Goal: Information Seeking & Learning: Learn about a topic

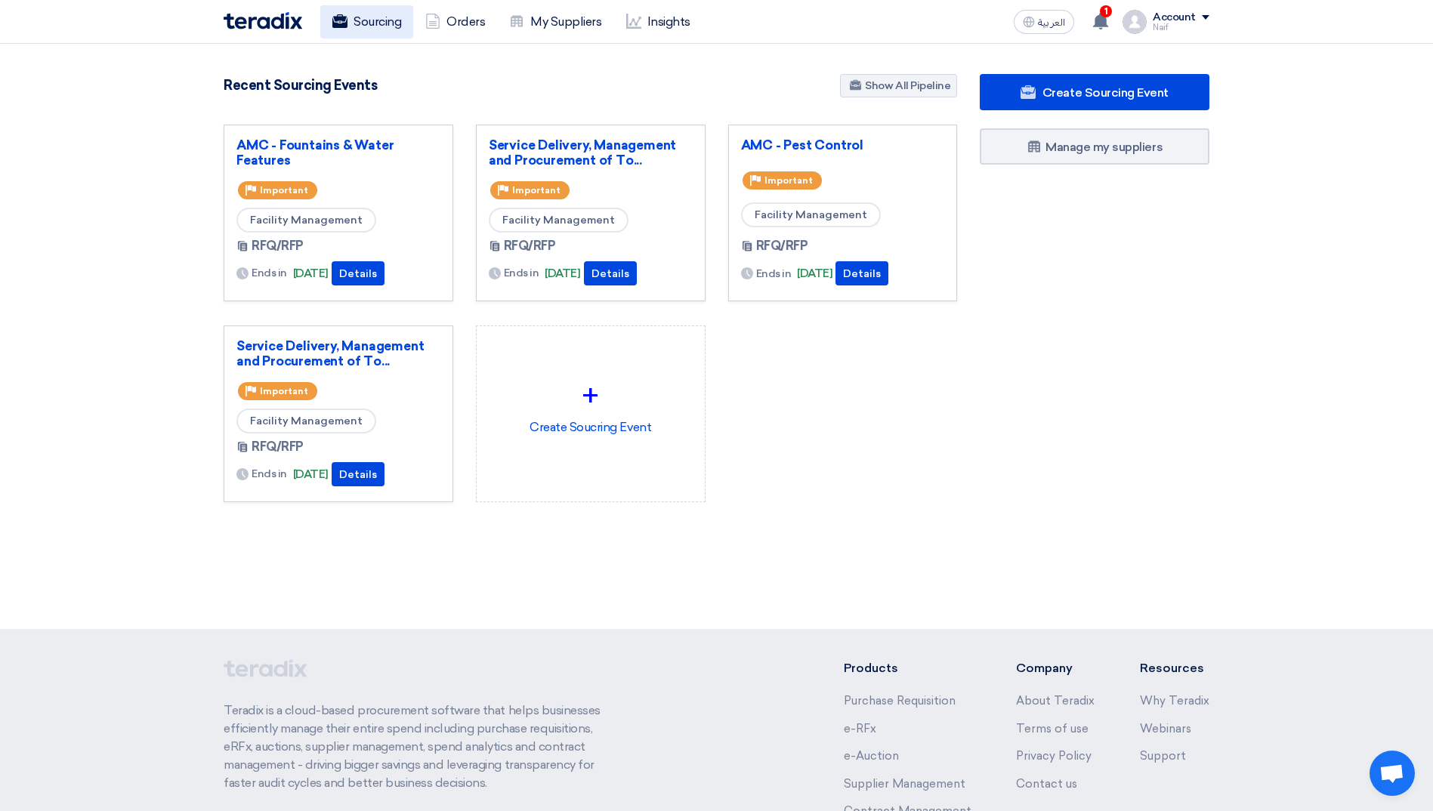
click at [366, 11] on link "Sourcing" at bounding box center [366, 21] width 93 height 33
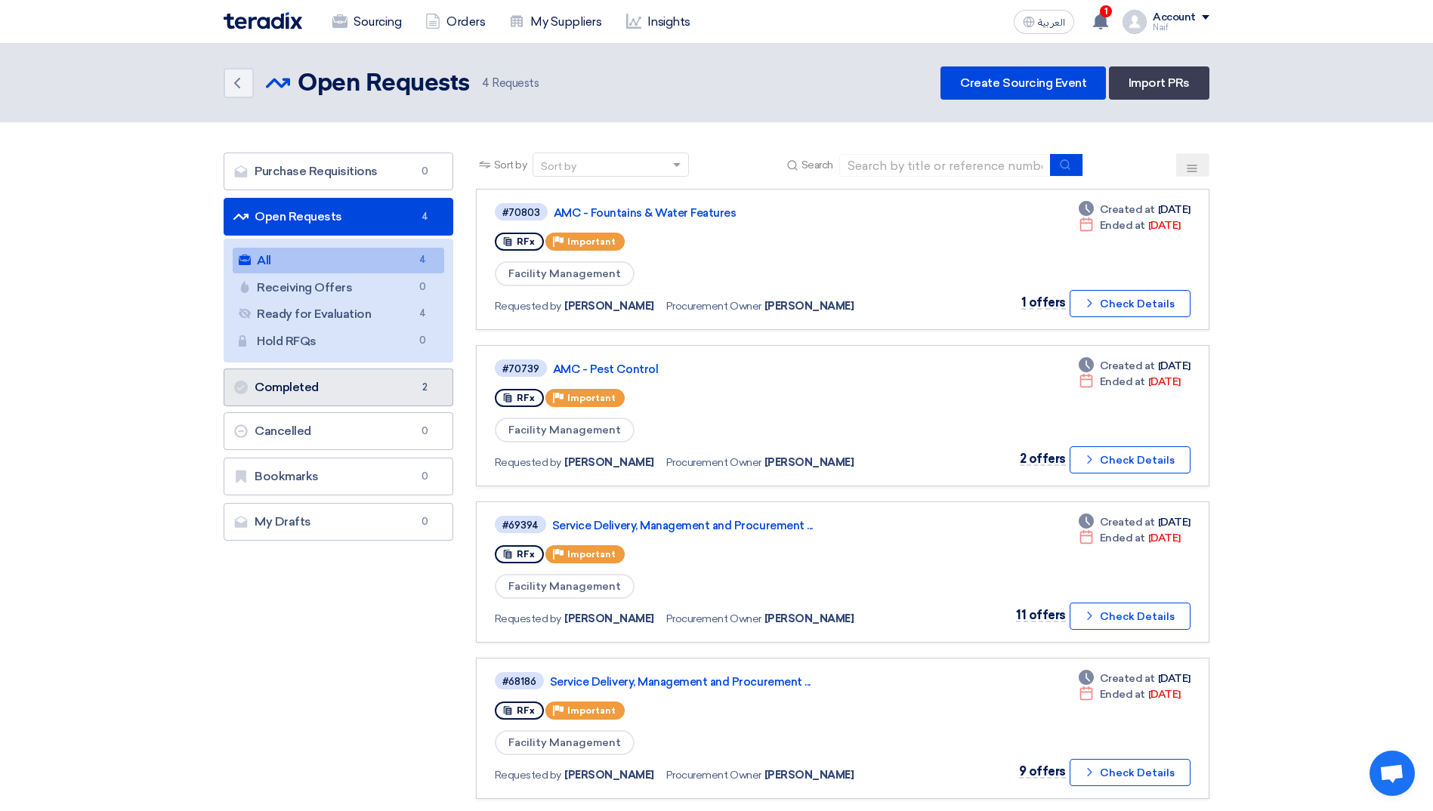
click at [343, 385] on link "Completed Completed 2" at bounding box center [339, 388] width 230 height 38
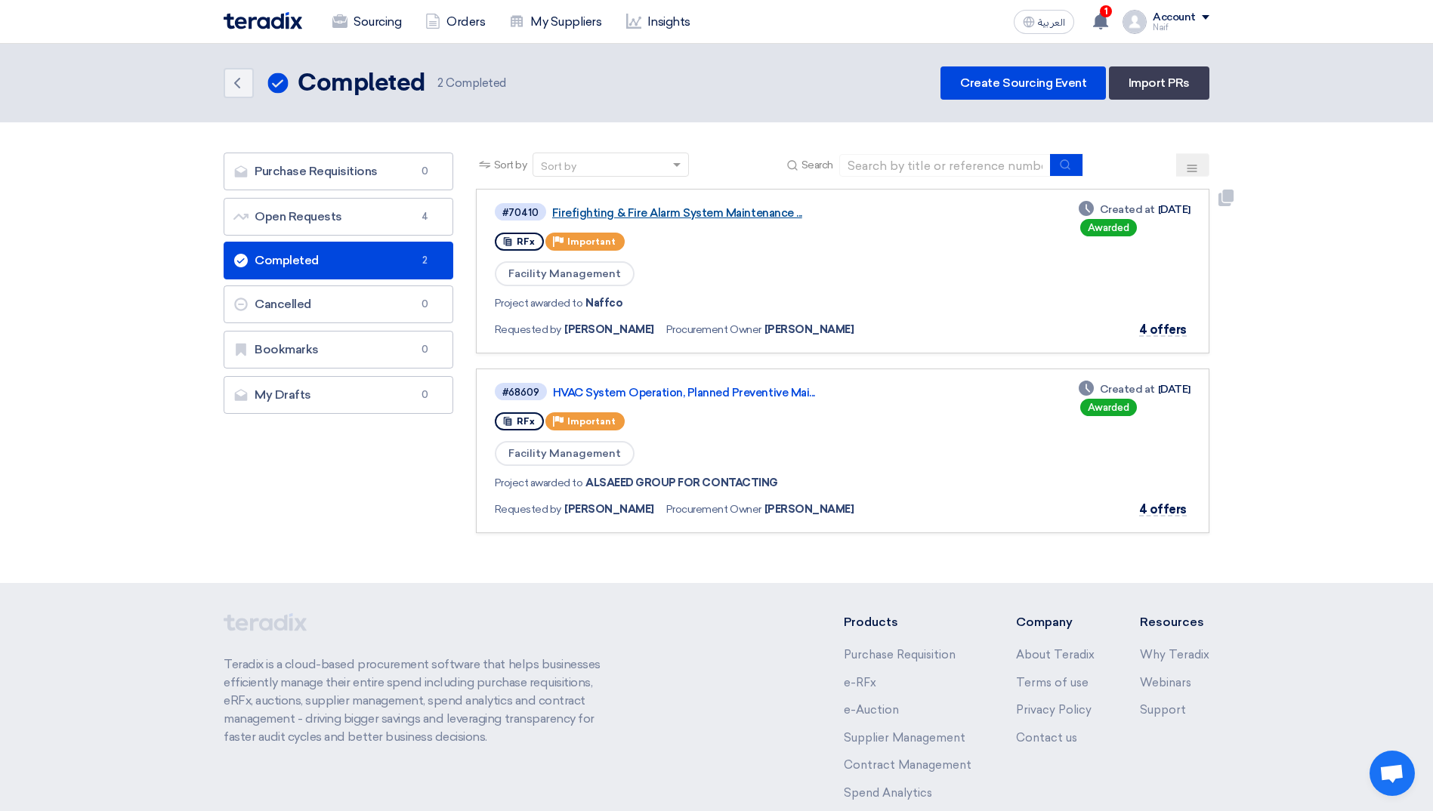
click at [701, 211] on link "Firefighting & Fire Alarm System Maintenance ..." at bounding box center [741, 213] width 378 height 14
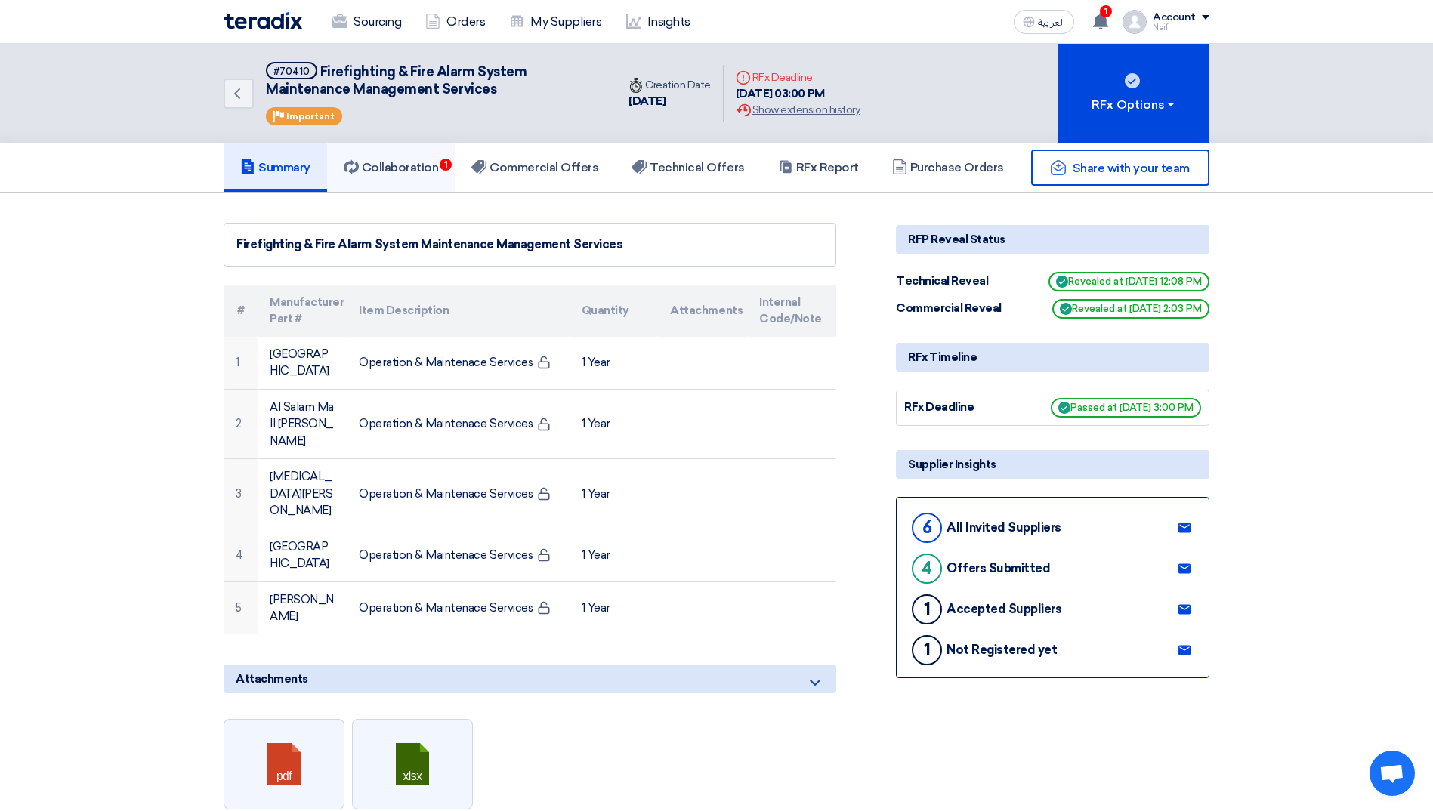
click at [359, 160] on icon at bounding box center [351, 166] width 15 height 15
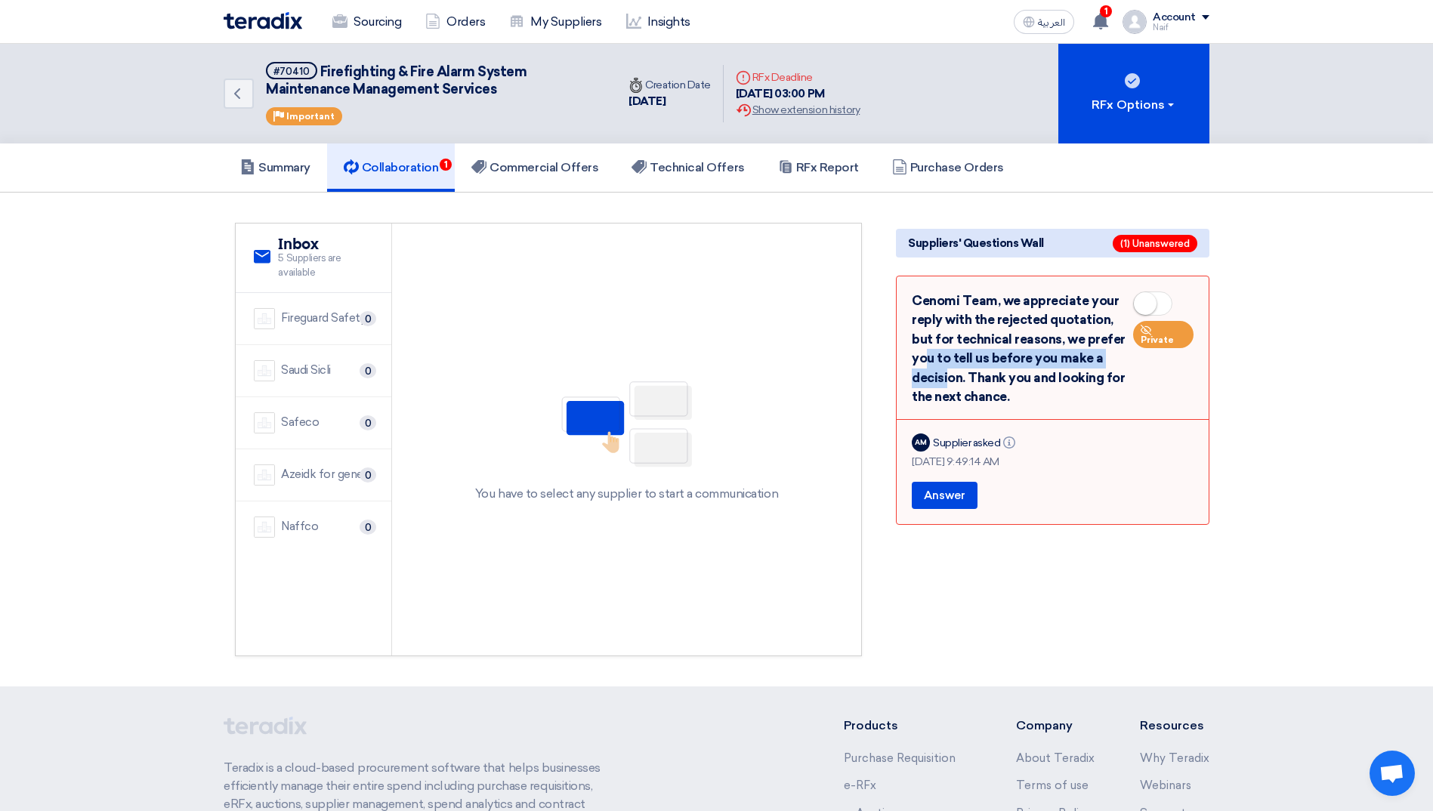
drag, startPoint x: 1062, startPoint y: 340, endPoint x: 1064, endPoint y: 365, distance: 25.0
click at [1064, 365] on div "Cenomi Team, we appreciate your reply with the rejected quotation, but for tech…" at bounding box center [1053, 350] width 282 height 116
click at [239, 103] on link "Back" at bounding box center [239, 94] width 30 height 30
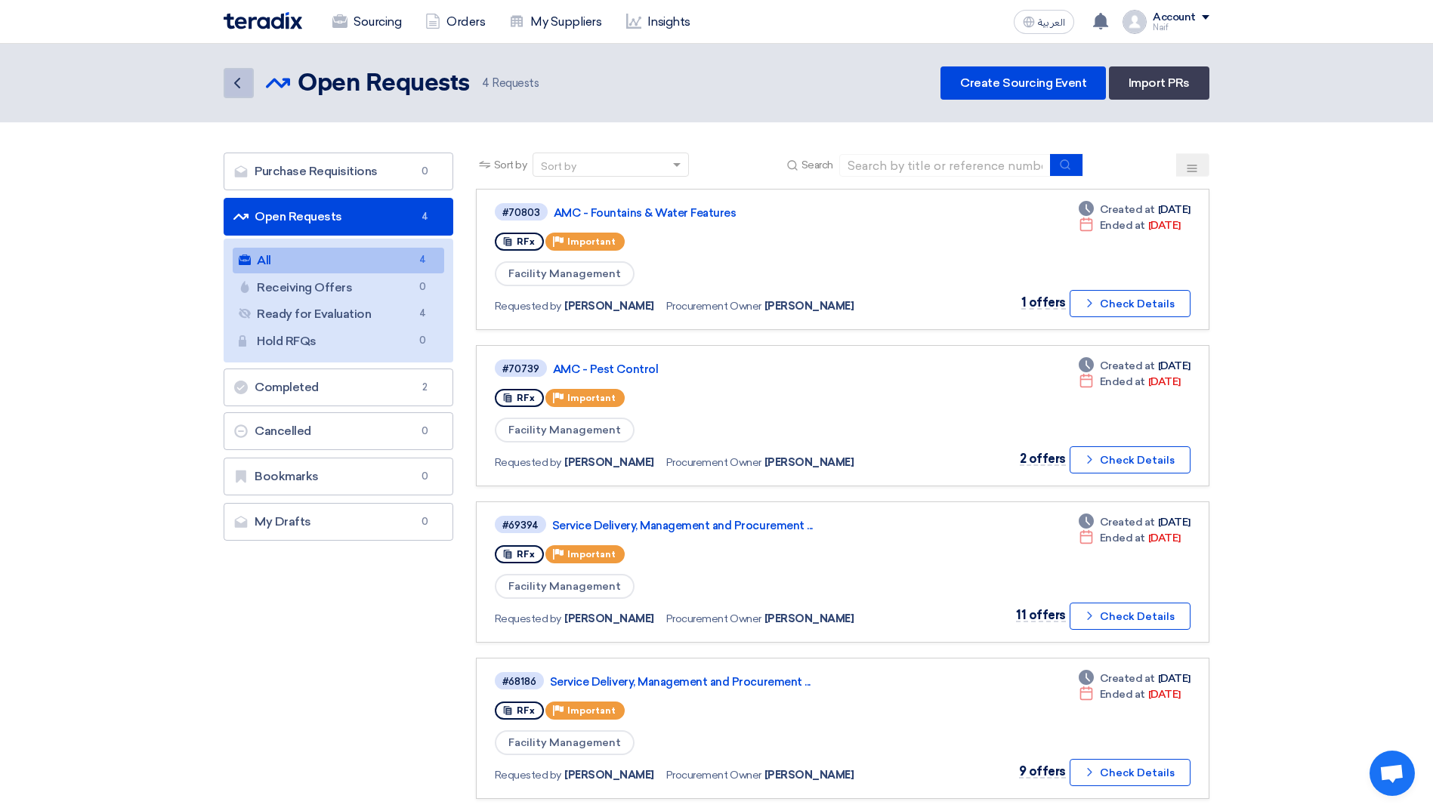
click at [240, 88] on icon "Back" at bounding box center [237, 83] width 18 height 18
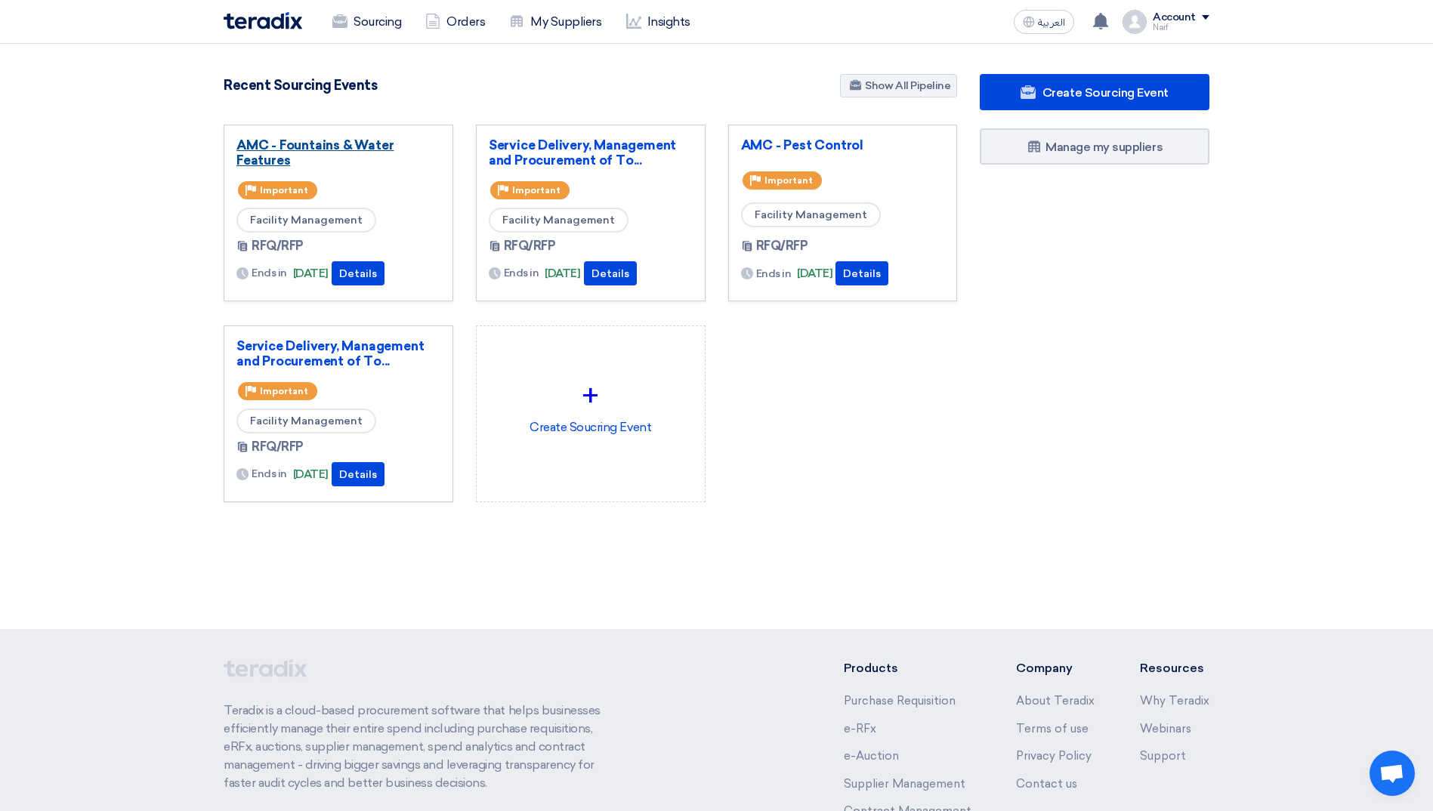
click at [342, 141] on link "AMC - Fountains & Water Features" at bounding box center [338, 153] width 204 height 30
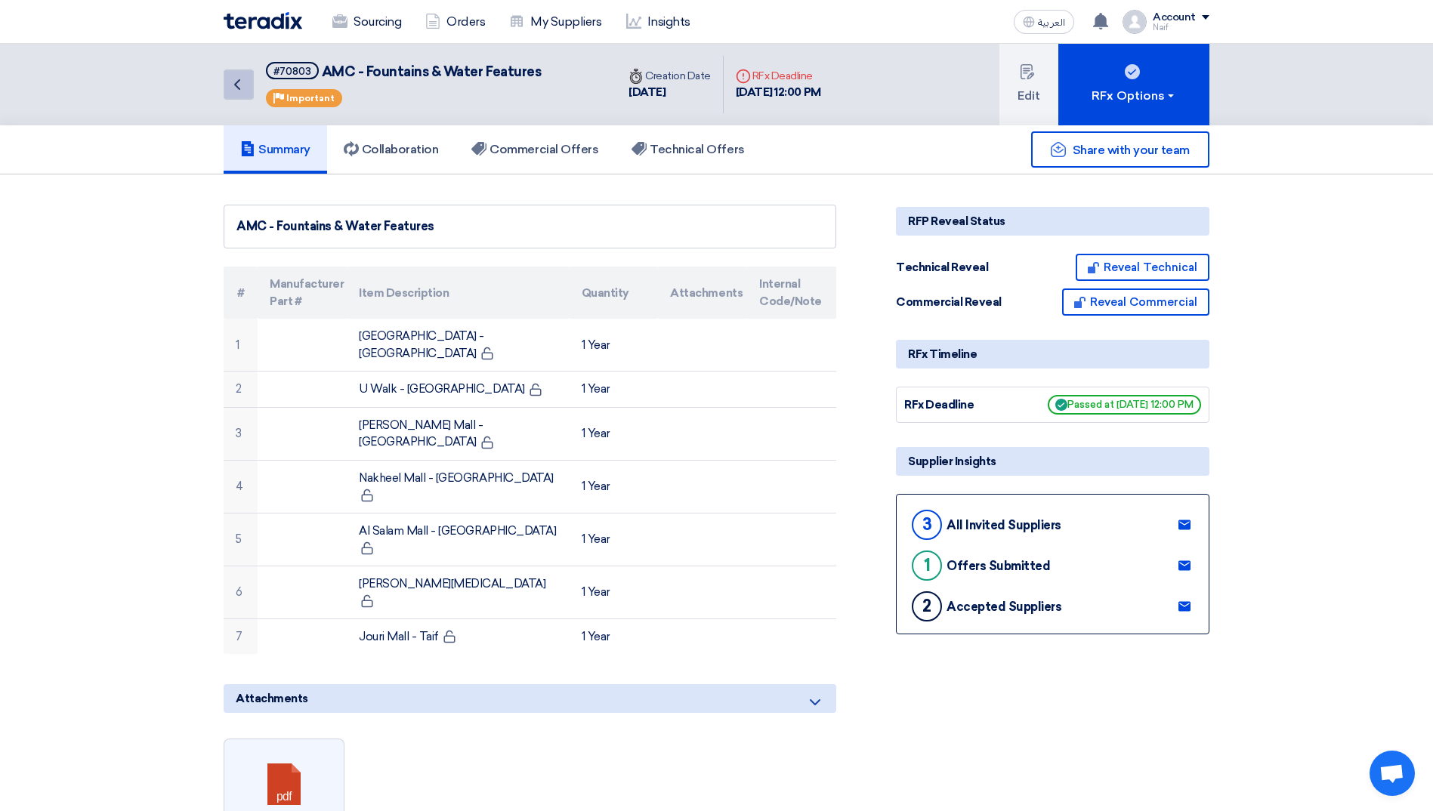
click at [236, 96] on link "Back" at bounding box center [239, 85] width 30 height 30
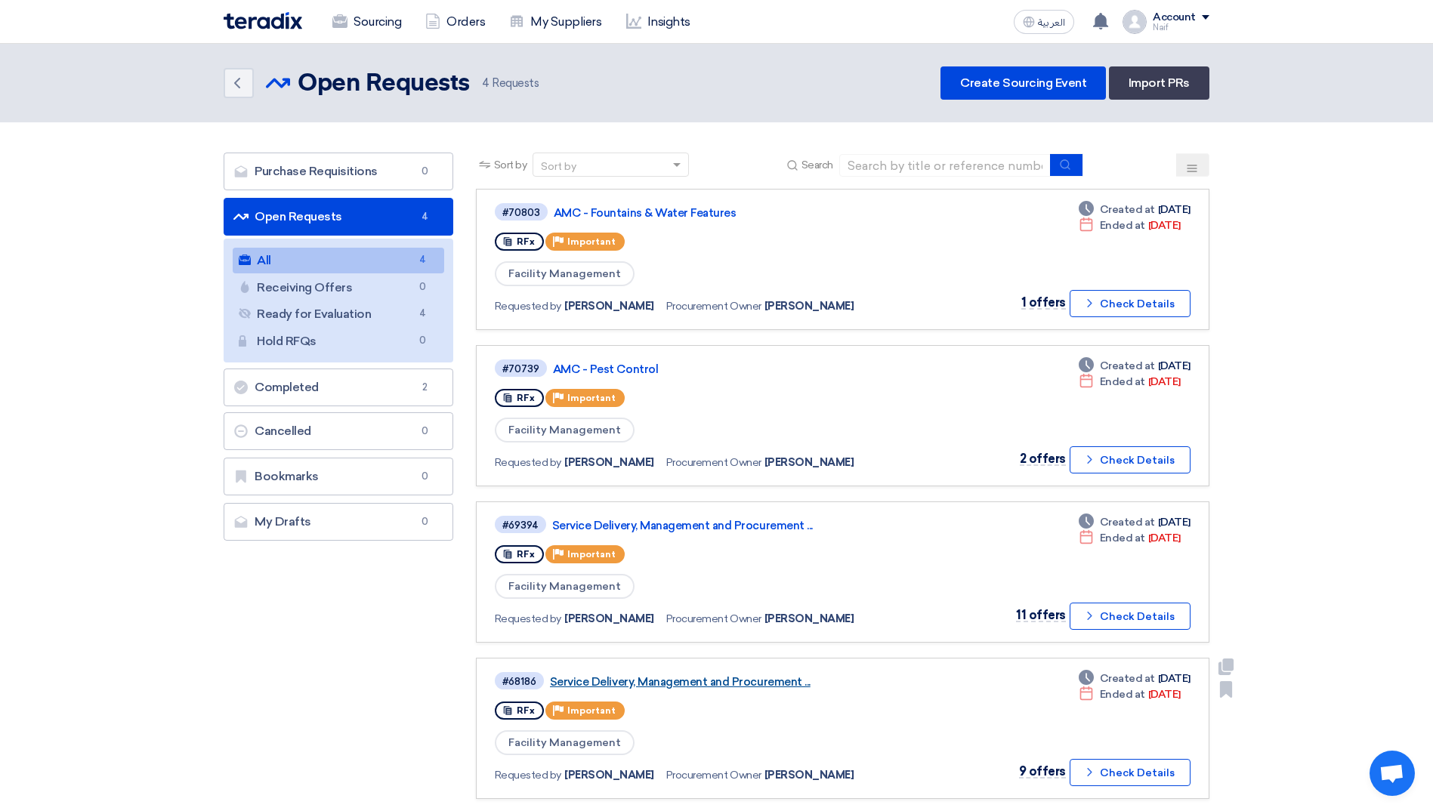
click at [713, 684] on link "Service Delivery, Management and Procurement ..." at bounding box center [739, 682] width 378 height 14
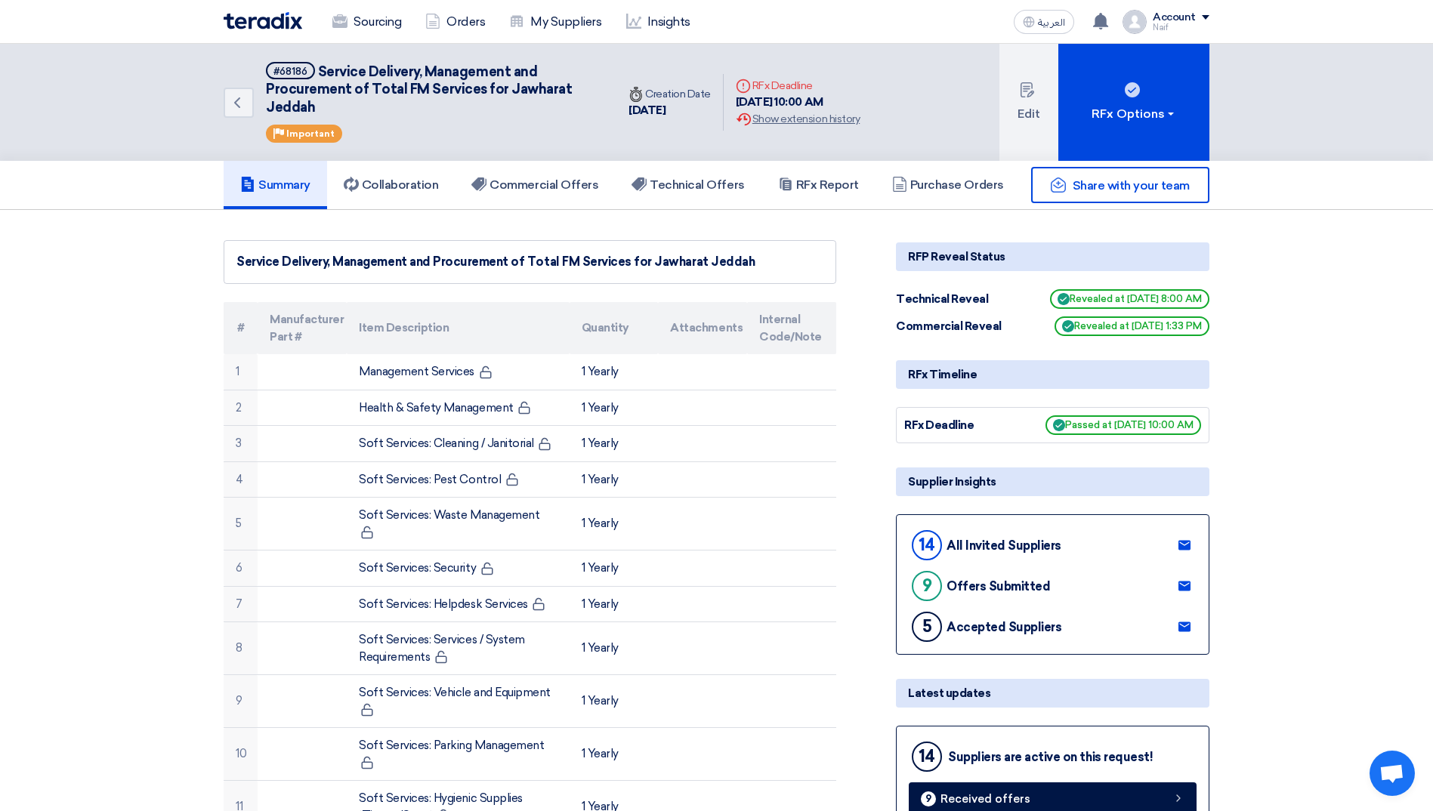
click at [925, 175] on div "Share with your team" at bounding box center [1053, 185] width 314 height 36
click at [927, 175] on div "Share with your team" at bounding box center [1053, 185] width 314 height 36
click at [795, 193] on link "RFx Report" at bounding box center [819, 185] width 114 height 48
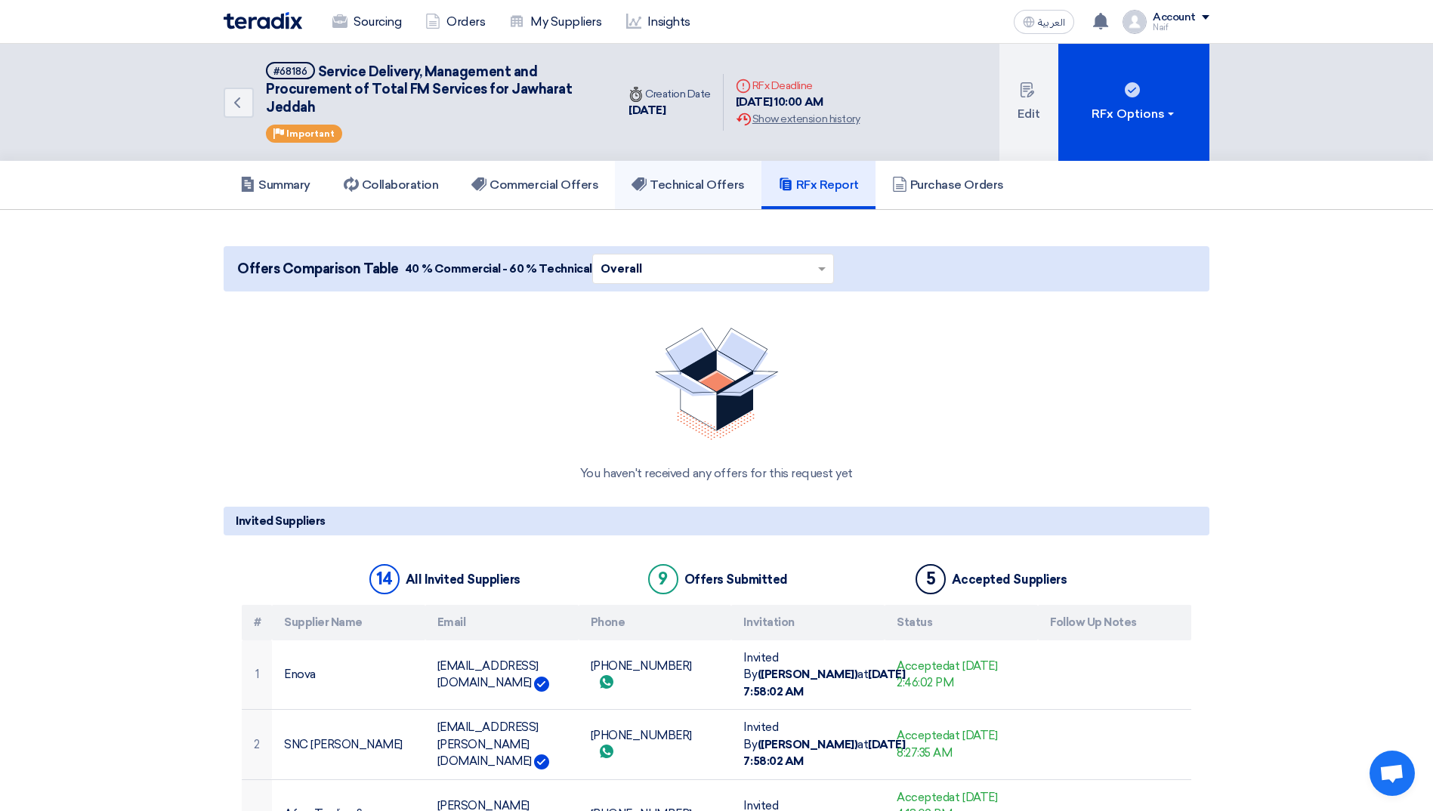
click at [717, 195] on link "Technical Offers" at bounding box center [688, 185] width 146 height 48
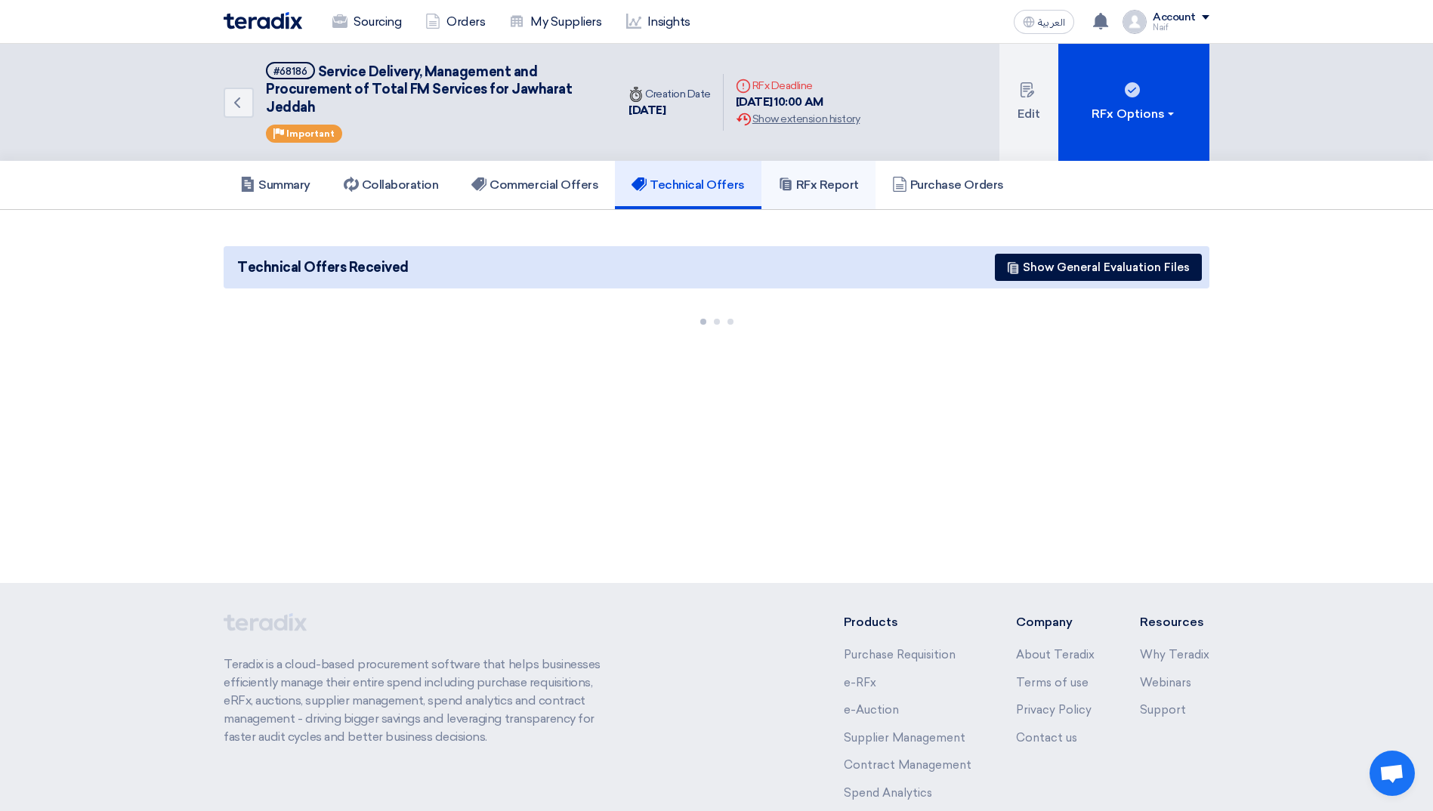
click at [842, 192] on h5 "RFx Report" at bounding box center [818, 185] width 81 height 15
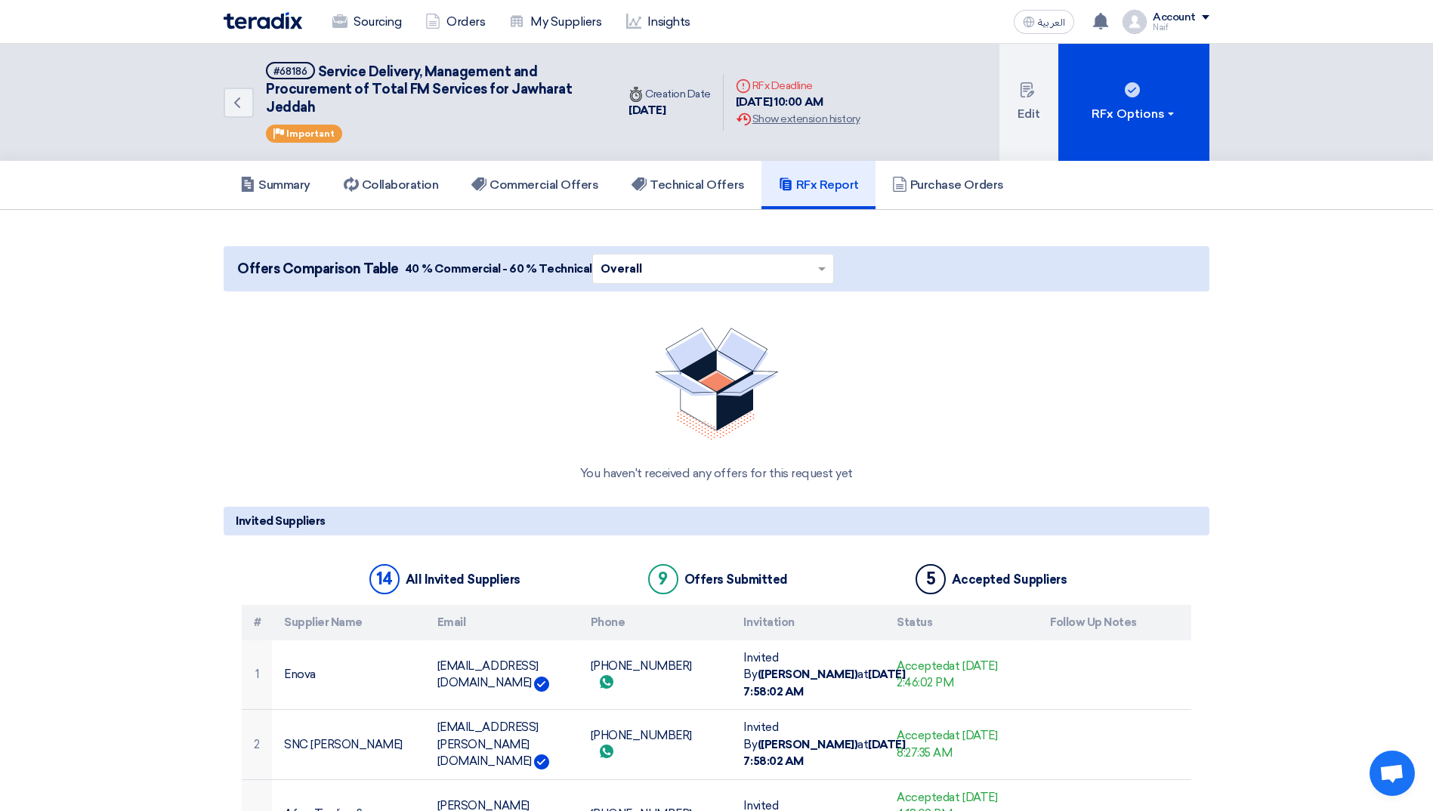
click at [476, 270] on span "40 % Commercial - 60 % Technical" at bounding box center [498, 269] width 187 height 17
drag, startPoint x: 476, startPoint y: 270, endPoint x: 484, endPoint y: 271, distance: 8.3
click at [484, 271] on span "40 % Commercial - 60 % Technical" at bounding box center [498, 269] width 187 height 17
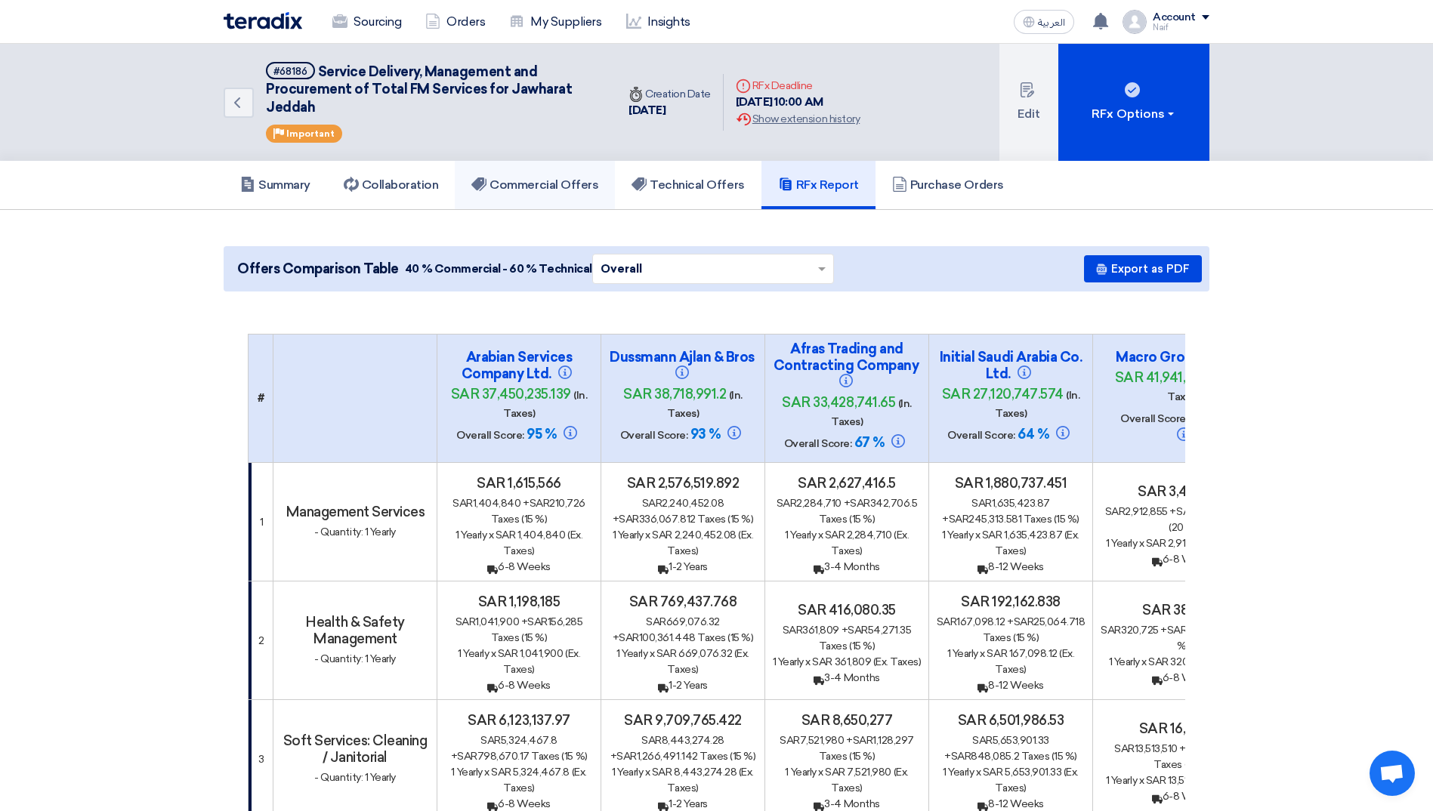
click at [495, 188] on h5 "Commercial Offers" at bounding box center [534, 185] width 127 height 15
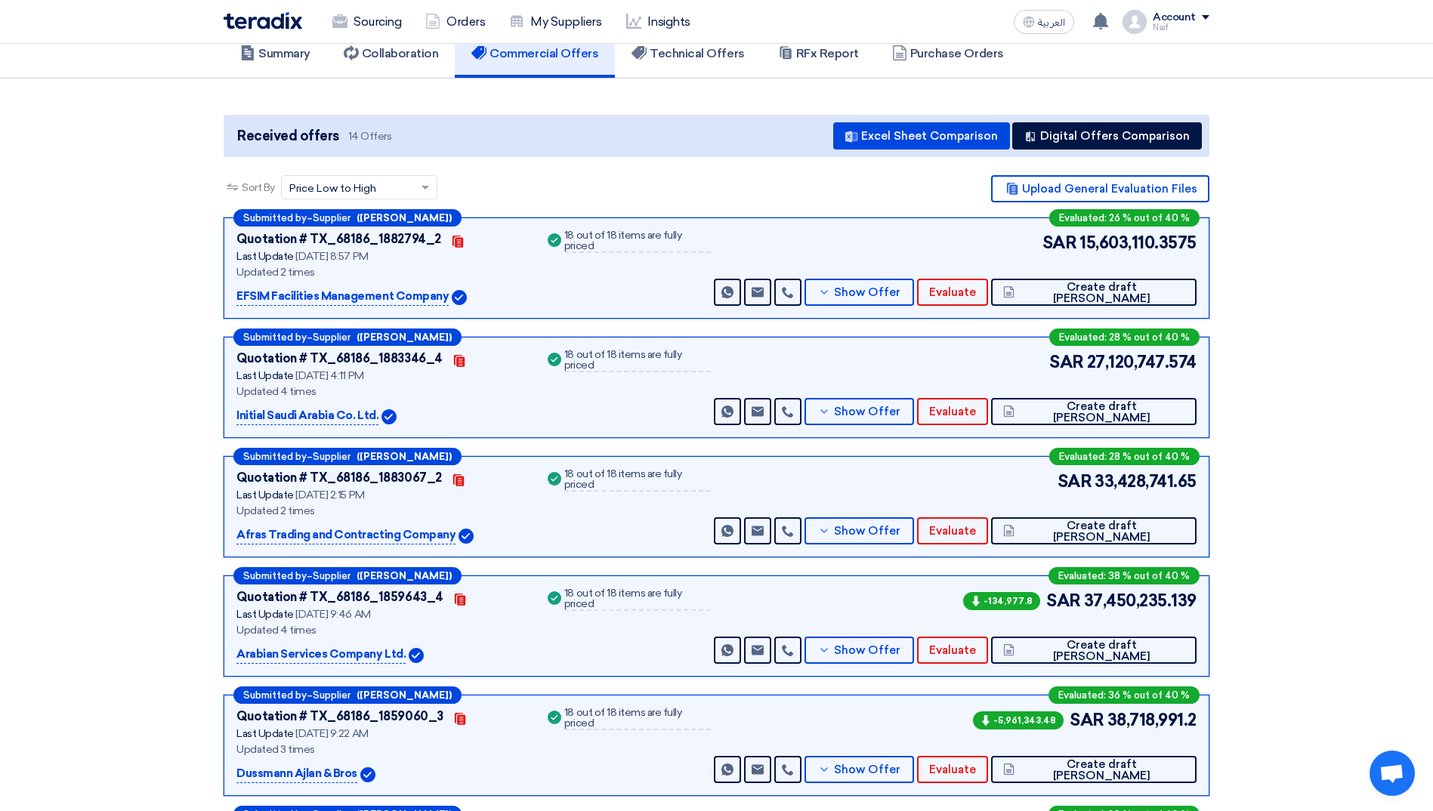
scroll to position [151, 0]
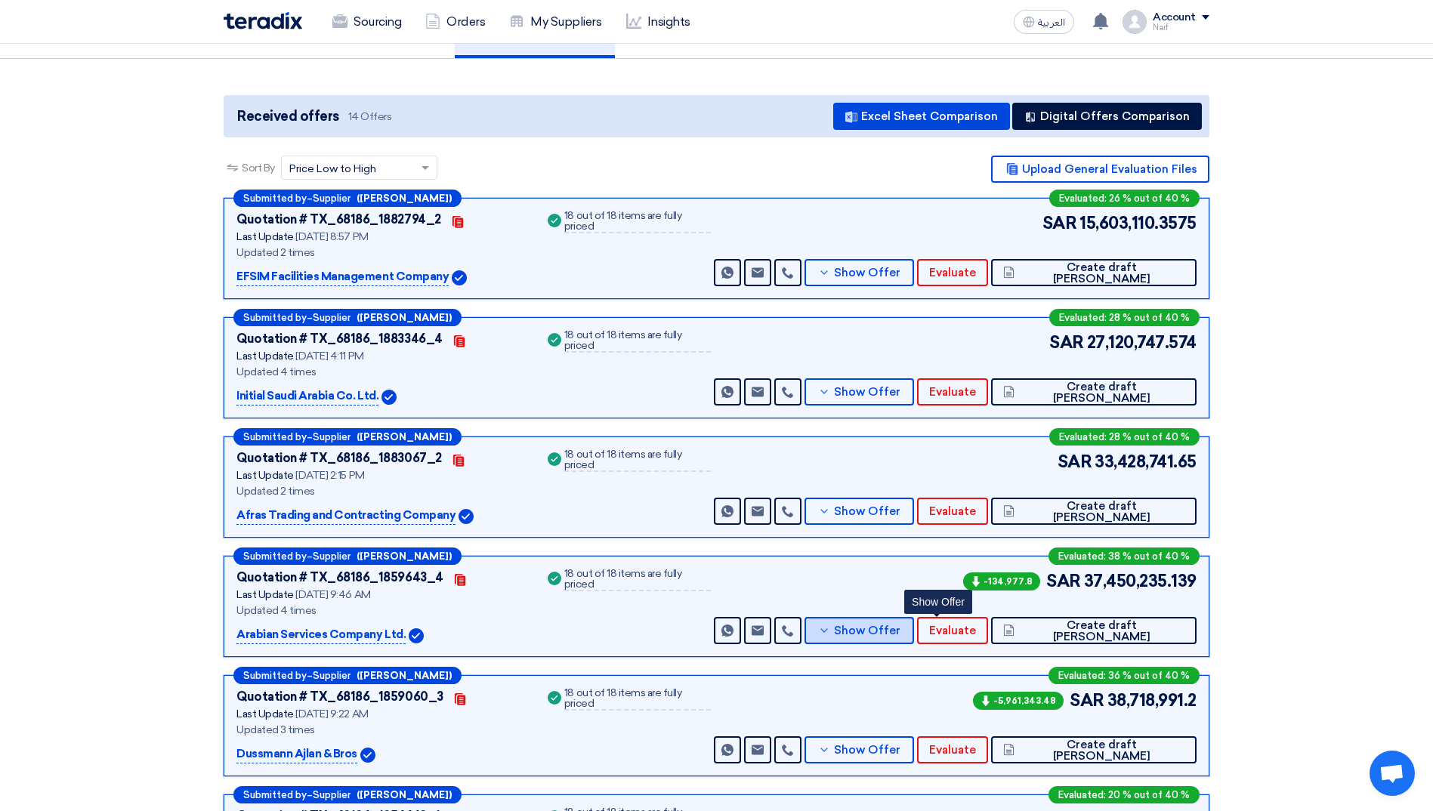
click at [914, 639] on button "Show Offer" at bounding box center [860, 630] width 110 height 27
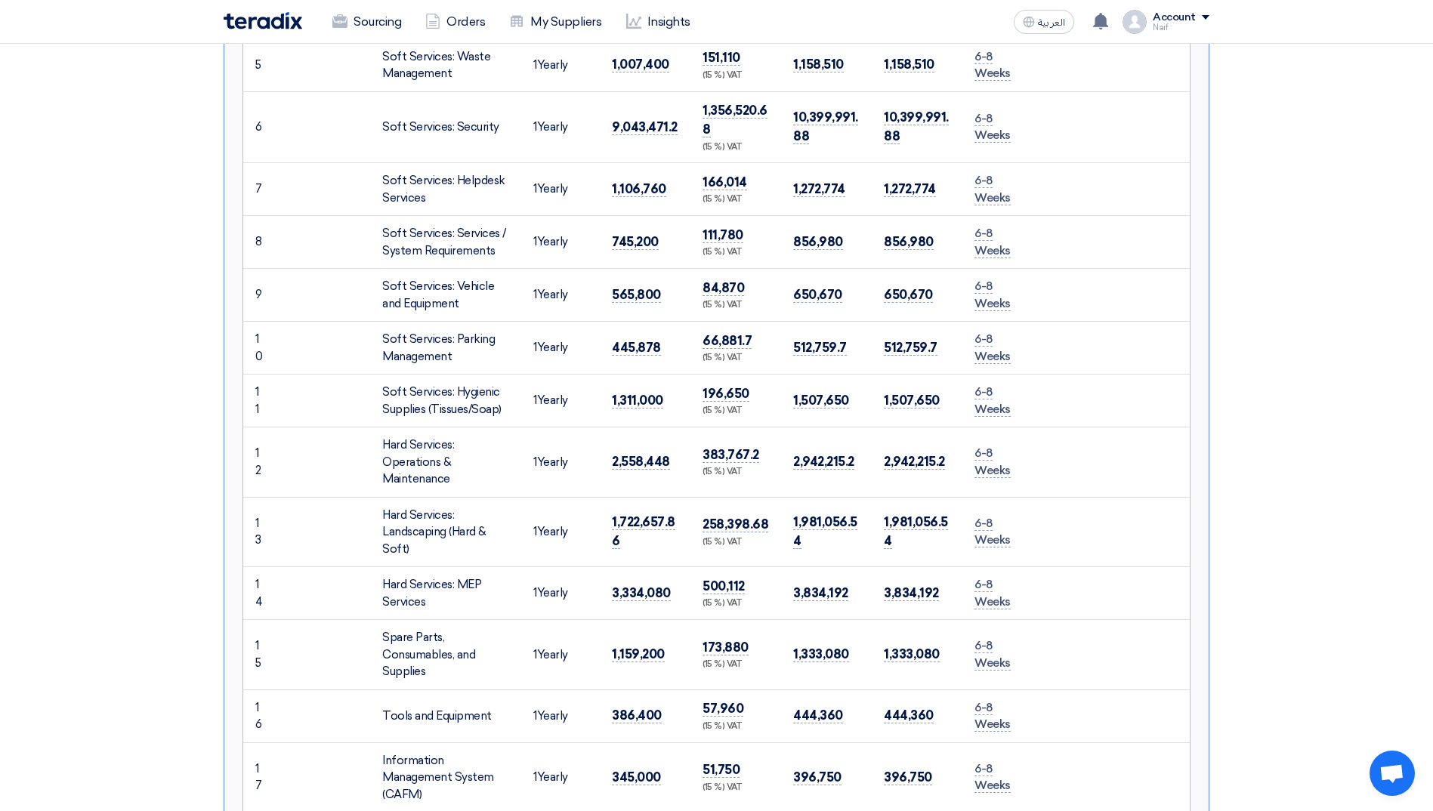
scroll to position [1284, 0]
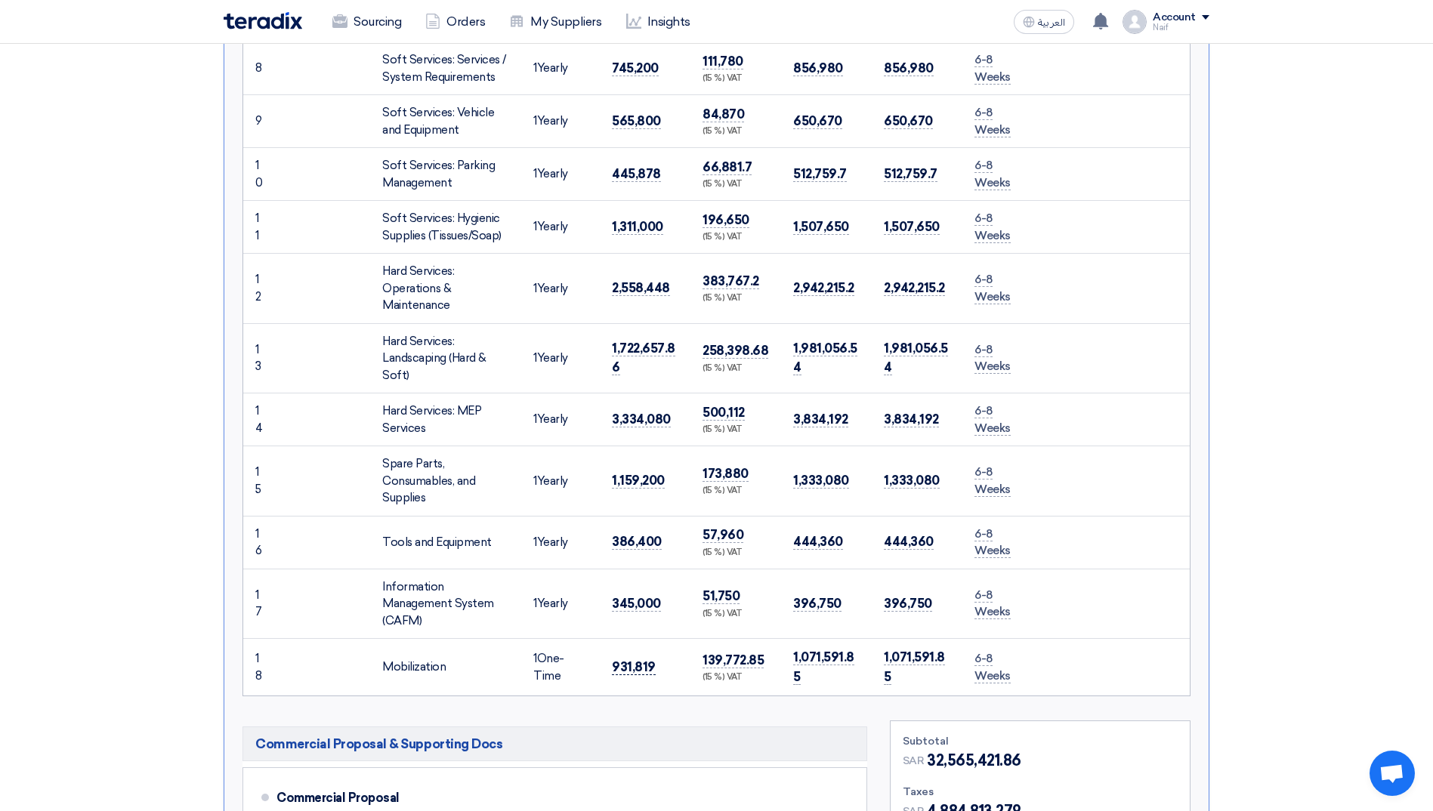
click at [632, 660] on span "931,819" at bounding box center [634, 668] width 44 height 16
click at [966, 516] on td "6-8 Weeks" at bounding box center [1002, 542] width 79 height 53
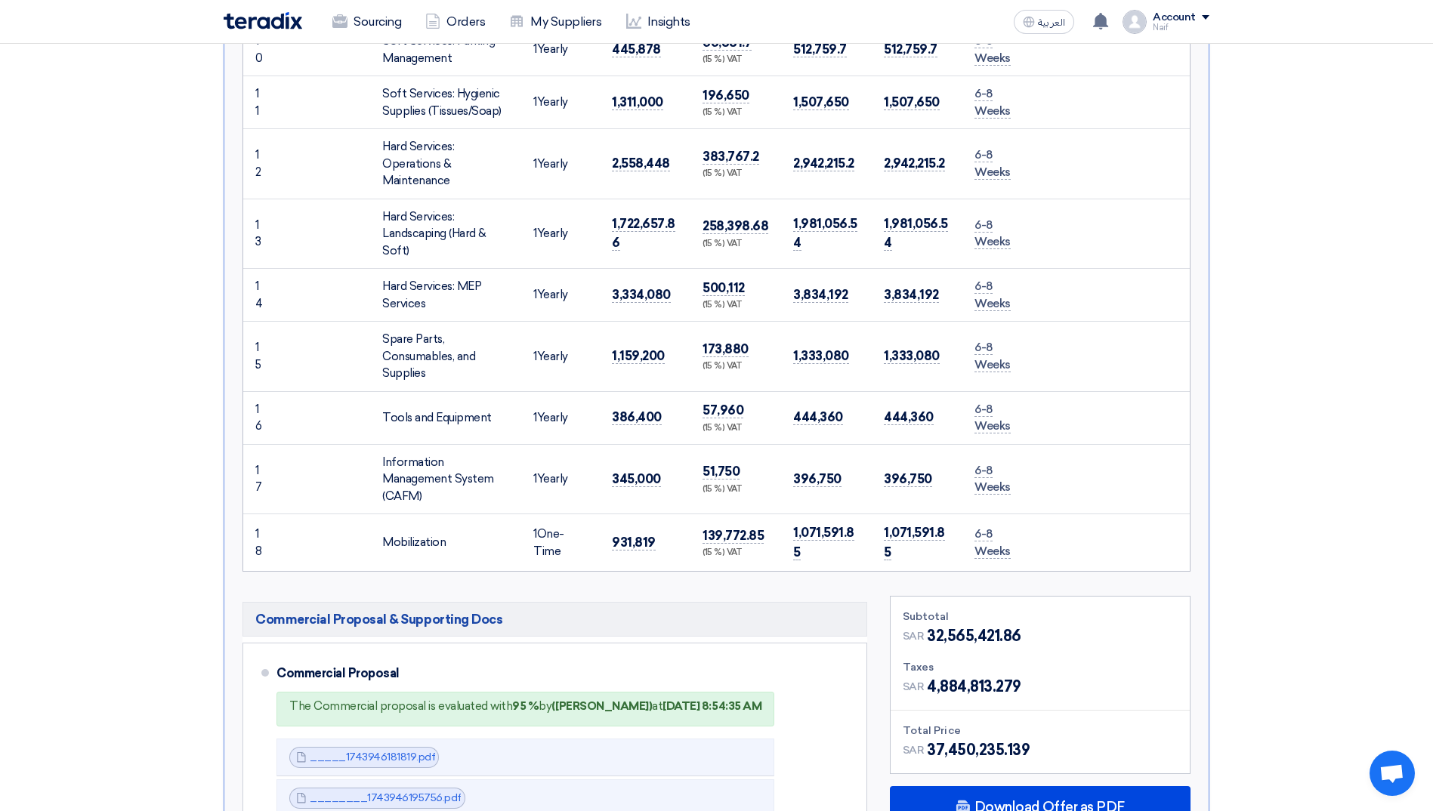
scroll to position [1436, 0]
